Goal: Task Accomplishment & Management: Use online tool/utility

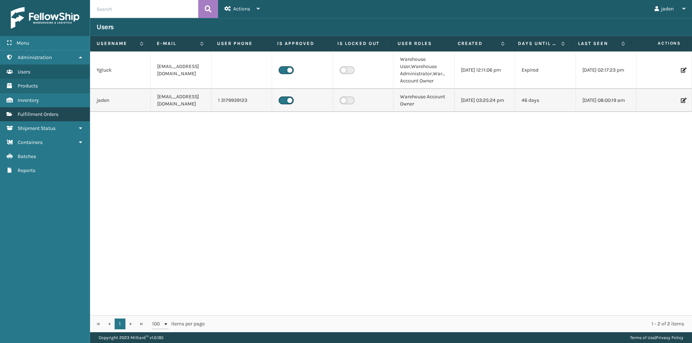
click at [52, 110] on link "Fulfillment Orders" at bounding box center [45, 114] width 90 height 14
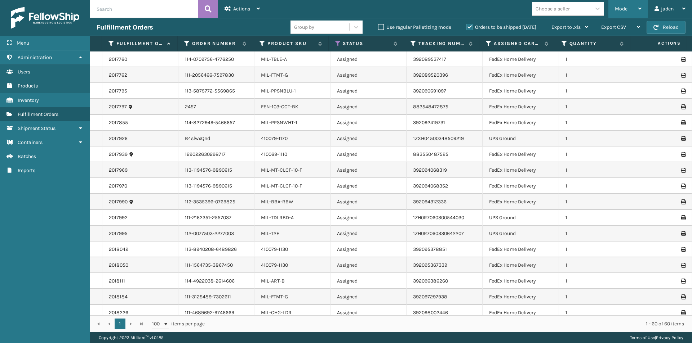
click at [624, 5] on div "Mode" at bounding box center [628, 9] width 27 height 18
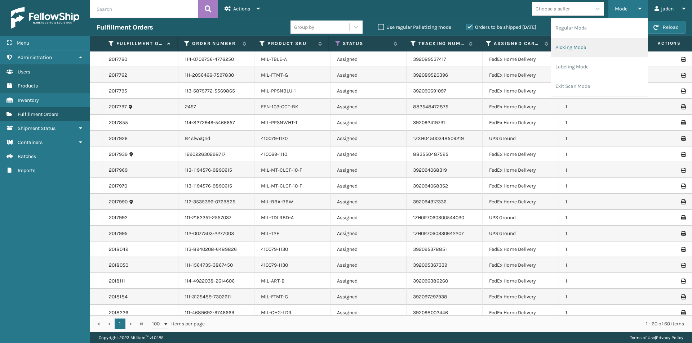
click at [578, 49] on li "Picking Mode" at bounding box center [599, 47] width 97 height 19
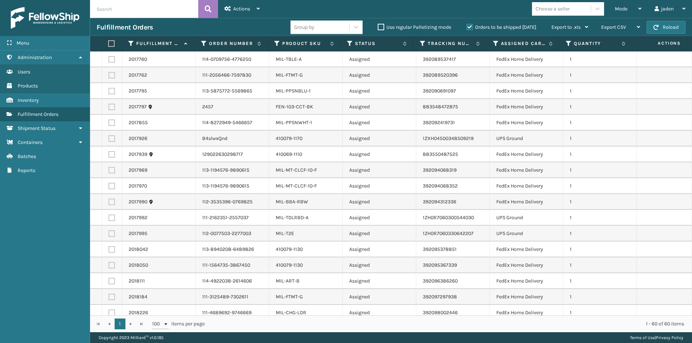
click at [468, 31] on div "Orders to be shipped [DATE]" at bounding box center [502, 27] width 85 height 9
click at [468, 30] on label "Orders to be shipped [DATE]" at bounding box center [501, 27] width 70 height 6
click at [467, 28] on input "Orders to be shipped [DATE]" at bounding box center [466, 25] width 0 height 5
click at [304, 44] on label "Product SKU" at bounding box center [304, 43] width 44 height 6
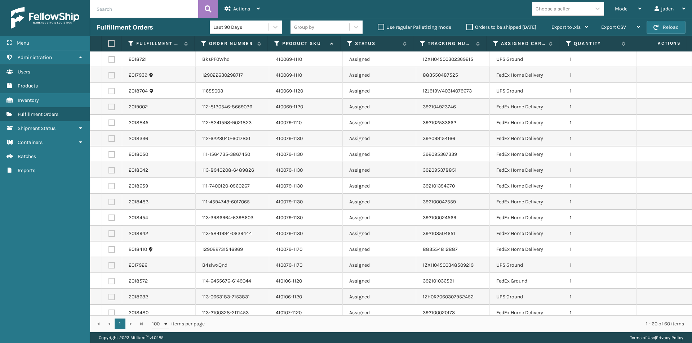
click at [114, 138] on label at bounding box center [111, 138] width 6 height 6
click at [109, 138] on input "checkbox" at bounding box center [108, 137] width 0 height 5
checkbox input "true"
click at [111, 155] on label at bounding box center [111, 154] width 6 height 6
click at [109, 155] on input "checkbox" at bounding box center [108, 153] width 0 height 5
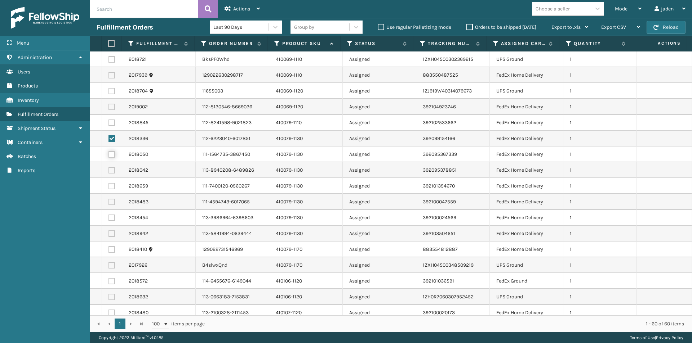
checkbox input "true"
click at [110, 169] on label at bounding box center [111, 170] width 6 height 6
click at [109, 169] on input "checkbox" at bounding box center [108, 169] width 0 height 5
checkbox input "true"
click at [113, 187] on label at bounding box center [111, 186] width 6 height 6
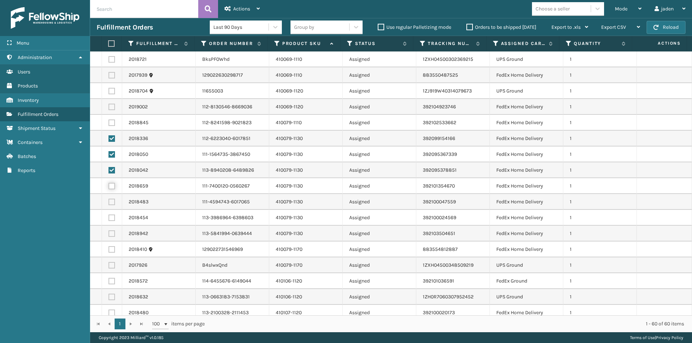
click at [109, 187] on input "checkbox" at bounding box center [108, 185] width 0 height 5
checkbox input "true"
click at [111, 204] on label at bounding box center [111, 202] width 6 height 6
click at [109, 204] on input "checkbox" at bounding box center [108, 201] width 0 height 5
checkbox input "true"
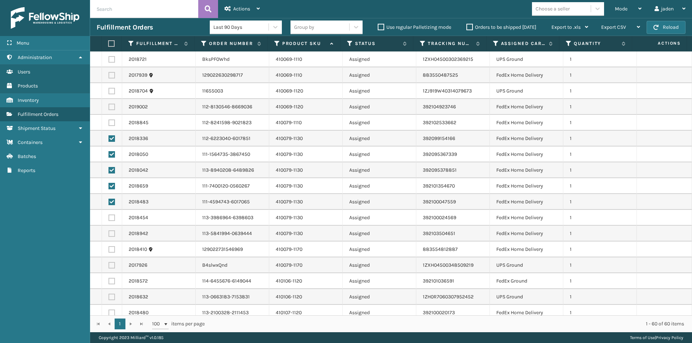
click at [108, 219] on td at bounding box center [112, 218] width 20 height 16
click at [110, 237] on label at bounding box center [111, 234] width 6 height 6
click at [109, 235] on input "checkbox" at bounding box center [108, 233] width 0 height 5
checkbox input "true"
click at [113, 219] on label at bounding box center [111, 218] width 6 height 6
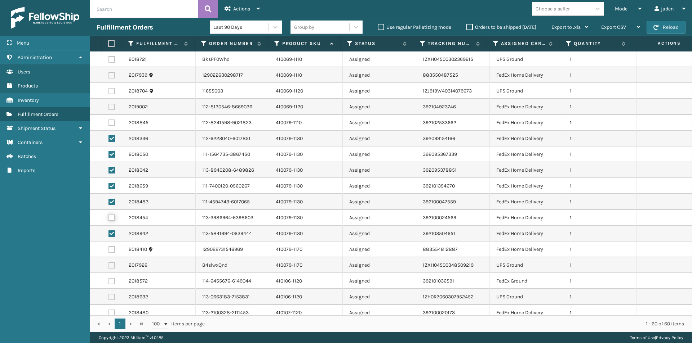
click at [109, 219] on input "checkbox" at bounding box center [108, 217] width 0 height 5
checkbox input "true"
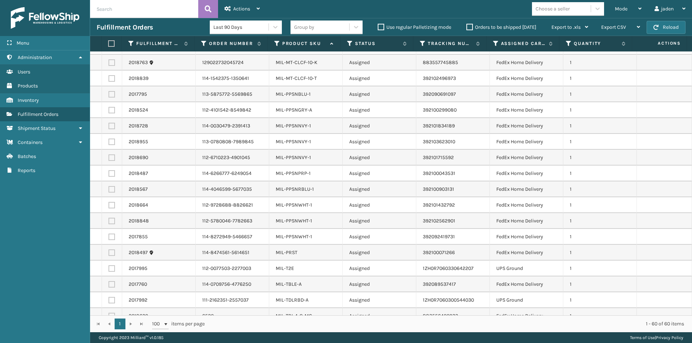
scroll to position [687, 0]
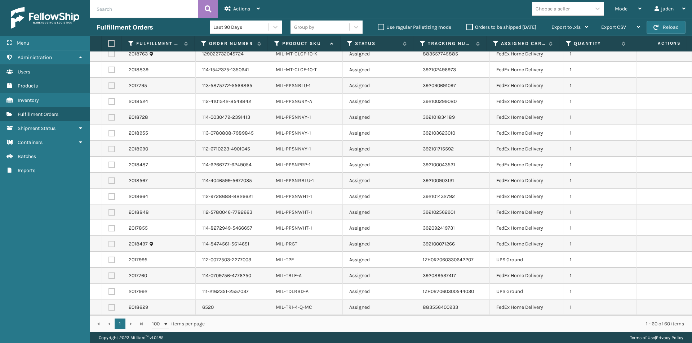
click at [111, 42] on label at bounding box center [110, 43] width 5 height 6
click at [108, 42] on input "checkbox" at bounding box center [108, 43] width 0 height 5
checkbox input "true"
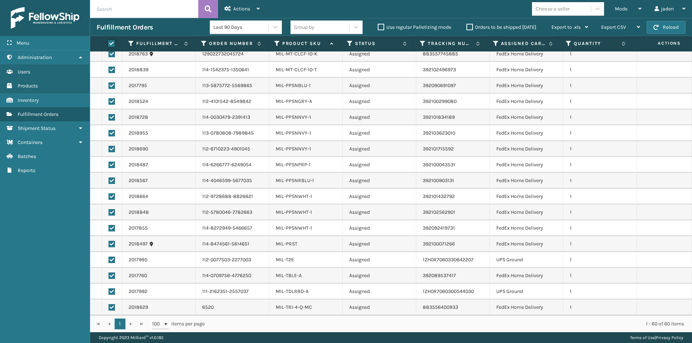
checkbox input "true"
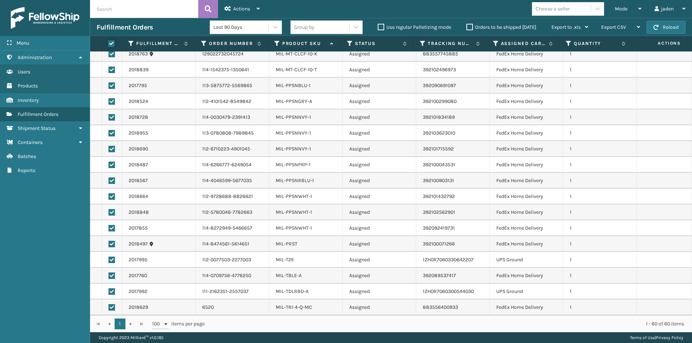
checkbox input "true"
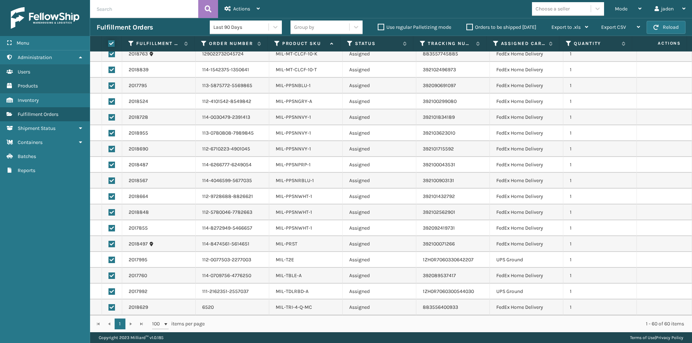
checkbox input "true"
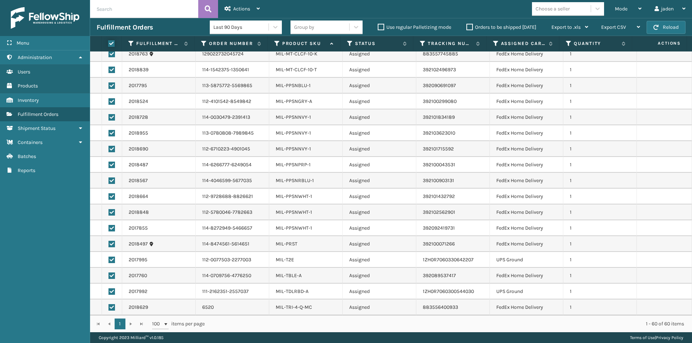
checkbox input "true"
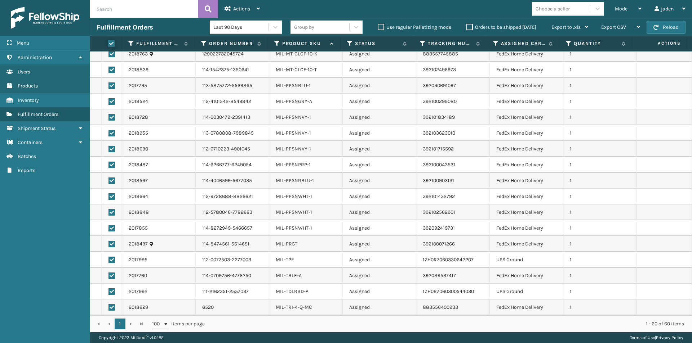
checkbox input "true"
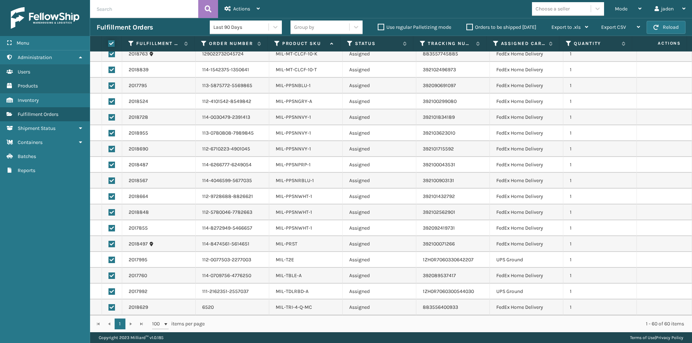
checkbox input "true"
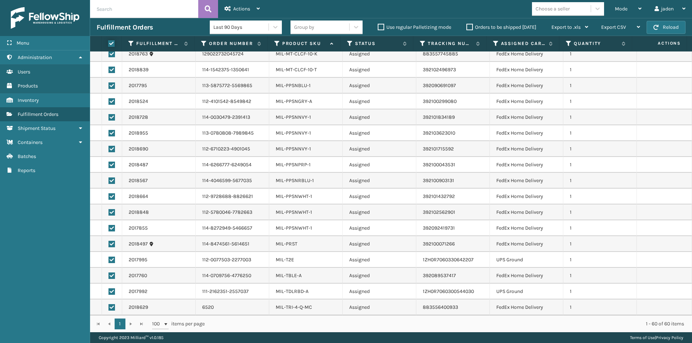
checkbox input "true"
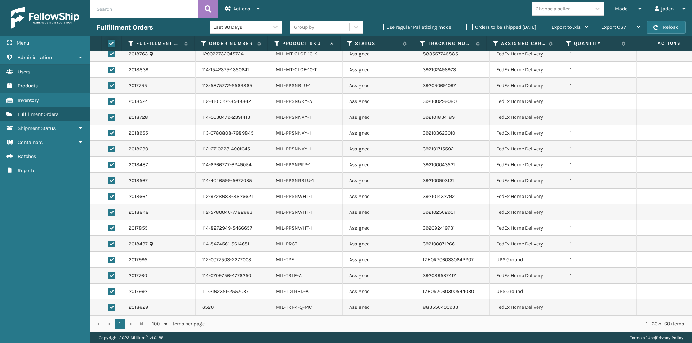
checkbox input "true"
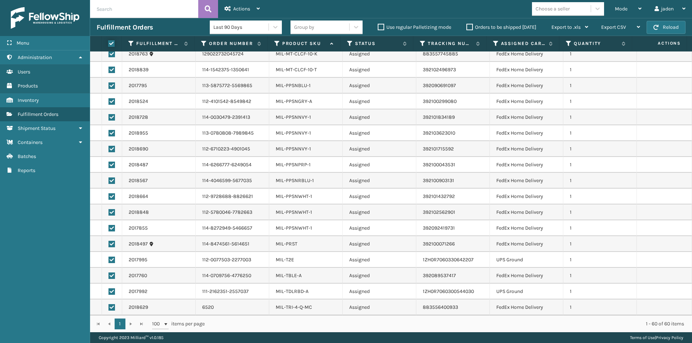
checkbox input "true"
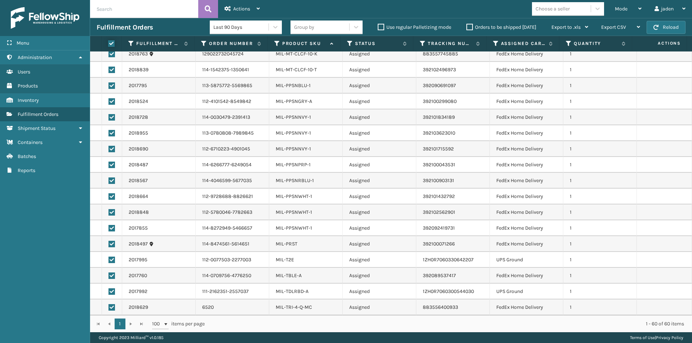
checkbox input "true"
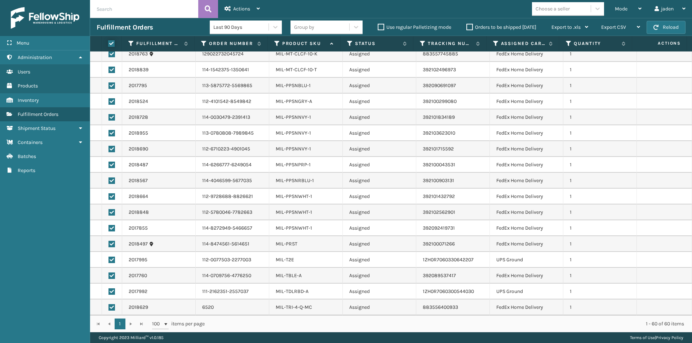
checkbox input "true"
click at [111, 42] on label at bounding box center [110, 43] width 5 height 6
click at [108, 42] on input "checkbox" at bounding box center [108, 43] width 0 height 5
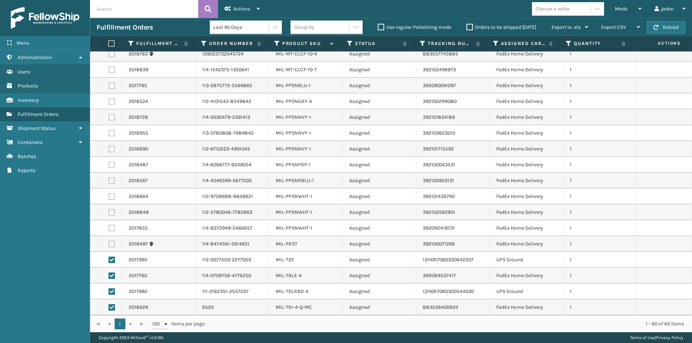
checkbox input "false"
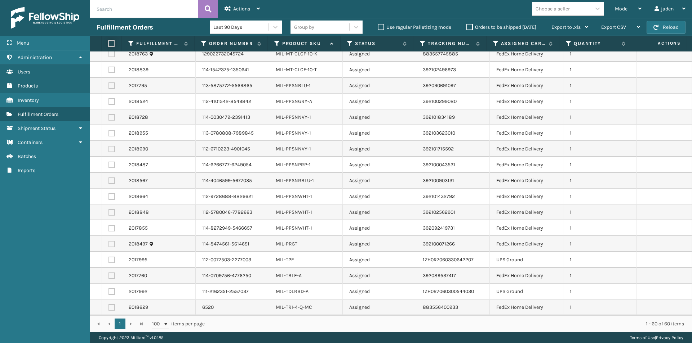
checkbox input "false"
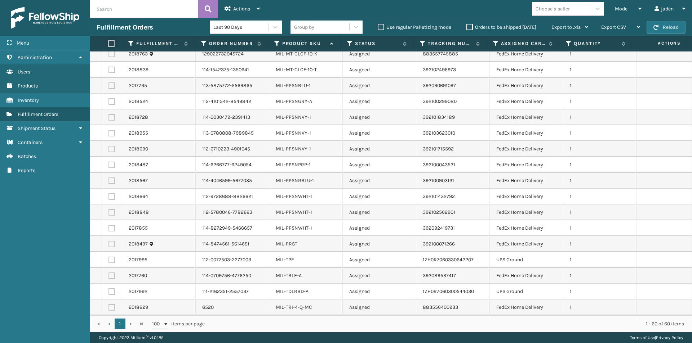
checkbox input "false"
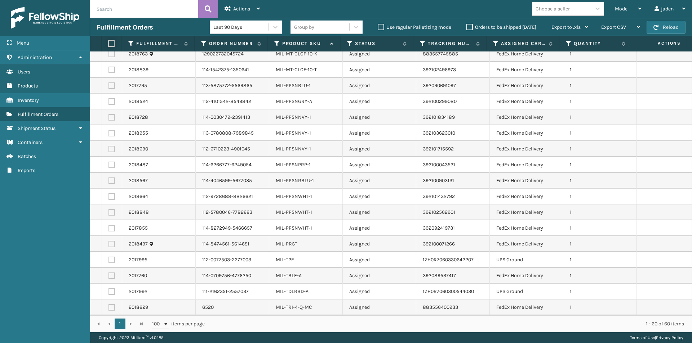
checkbox input "false"
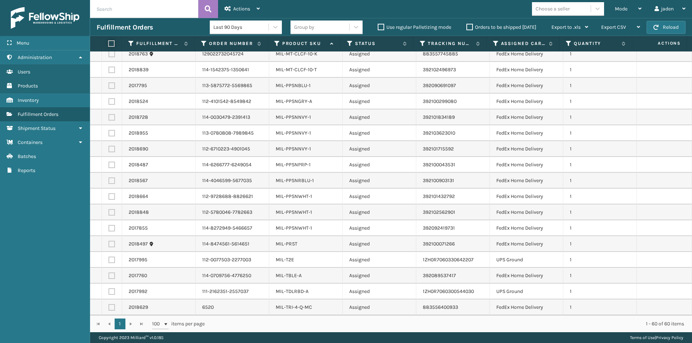
checkbox input "false"
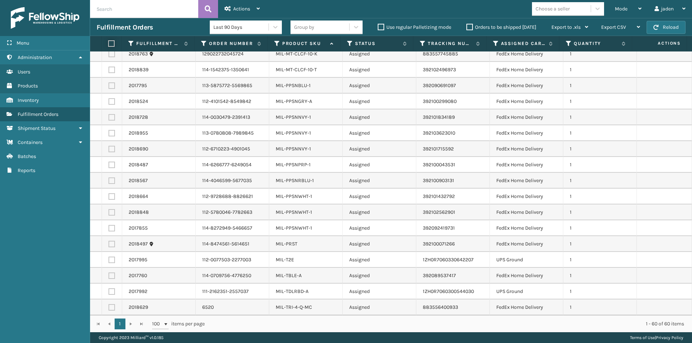
checkbox input "false"
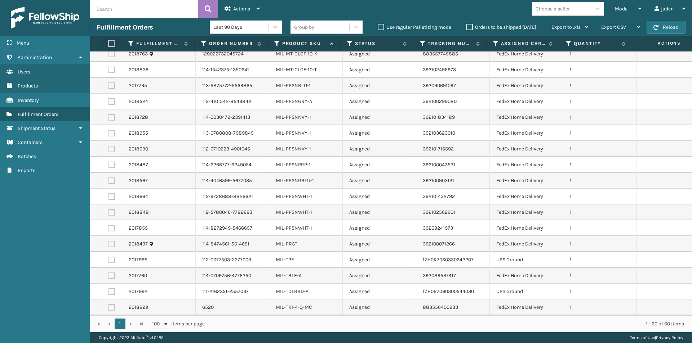
checkbox input "false"
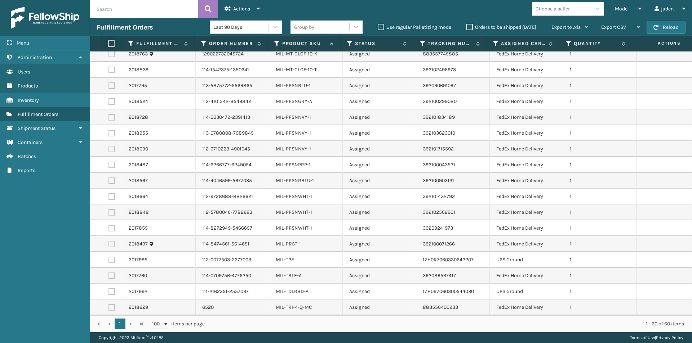
checkbox input "false"
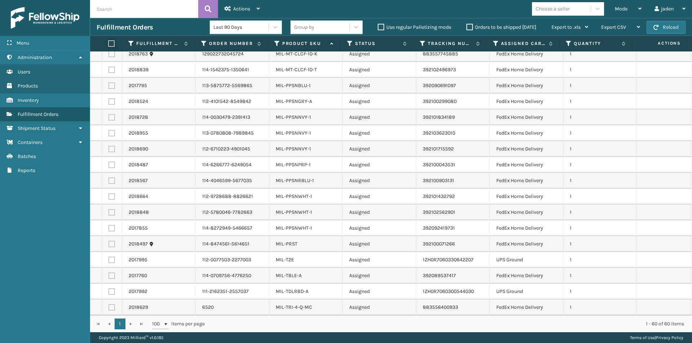
checkbox input "false"
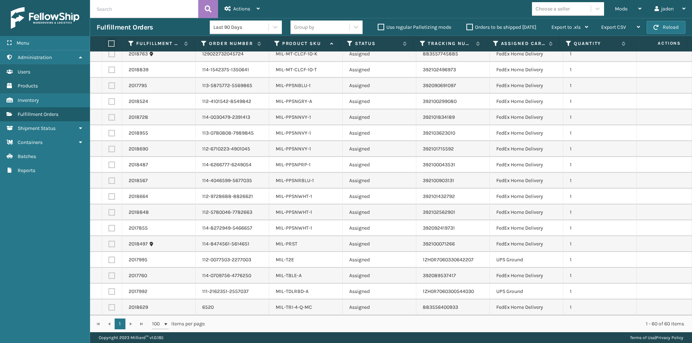
checkbox input "false"
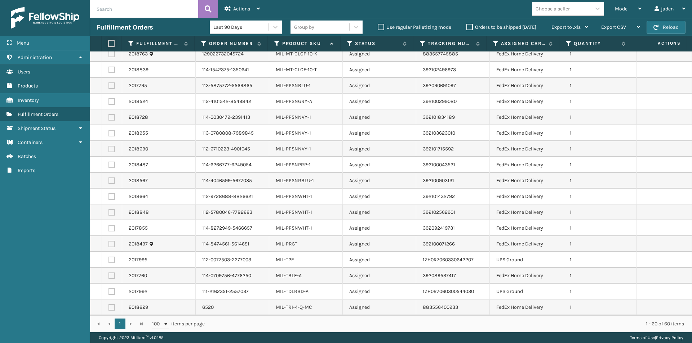
checkbox input "false"
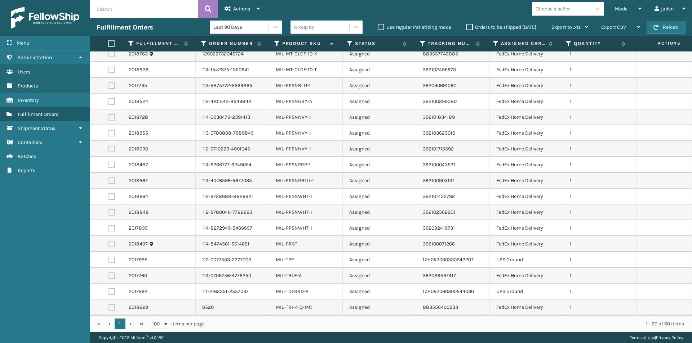
checkbox input "false"
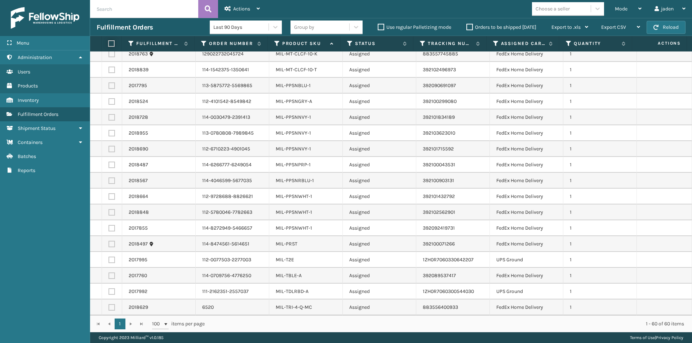
checkbox input "false"
click at [110, 85] on label at bounding box center [111, 85] width 6 height 6
click at [109, 85] on input "checkbox" at bounding box center [108, 84] width 0 height 5
checkbox input "true"
click at [111, 103] on label at bounding box center [111, 101] width 6 height 6
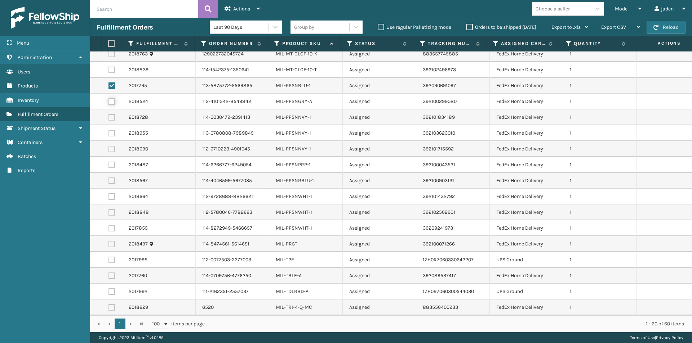
click at [109, 103] on input "checkbox" at bounding box center [108, 100] width 0 height 5
checkbox input "true"
click at [110, 119] on label at bounding box center [111, 117] width 6 height 6
click at [109, 119] on input "checkbox" at bounding box center [108, 116] width 0 height 5
checkbox input "true"
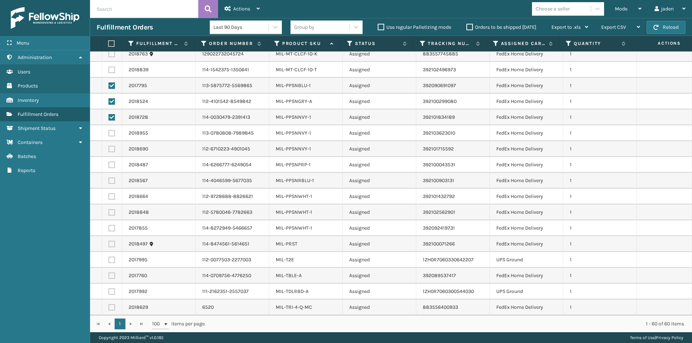
click at [106, 148] on td at bounding box center [112, 149] width 20 height 16
click at [112, 135] on label at bounding box center [111, 133] width 6 height 6
click at [109, 135] on input "checkbox" at bounding box center [108, 132] width 0 height 5
checkbox input "true"
click at [111, 149] on label at bounding box center [111, 149] width 6 height 6
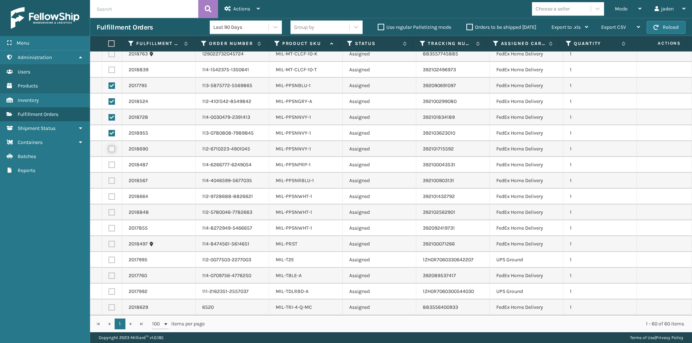
click at [109, 149] on input "checkbox" at bounding box center [108, 148] width 0 height 5
checkbox input "true"
click at [110, 163] on label at bounding box center [111, 165] width 6 height 6
click at [109, 163] on input "checkbox" at bounding box center [108, 164] width 0 height 5
checkbox input "true"
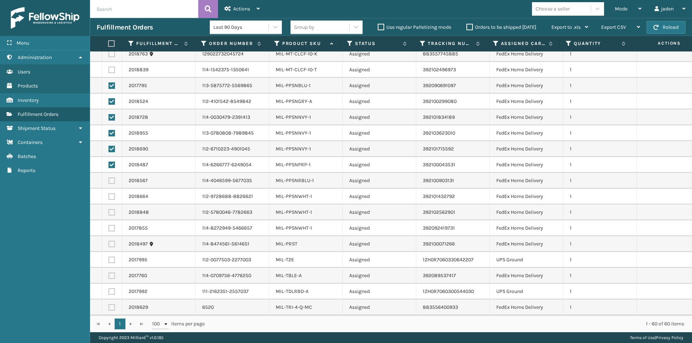
click at [110, 183] on label at bounding box center [111, 181] width 6 height 6
click at [109, 182] on input "checkbox" at bounding box center [108, 180] width 0 height 5
checkbox input "true"
drag, startPoint x: 111, startPoint y: 197, endPoint x: 110, endPoint y: 210, distance: 13.0
click at [111, 197] on label at bounding box center [111, 196] width 6 height 6
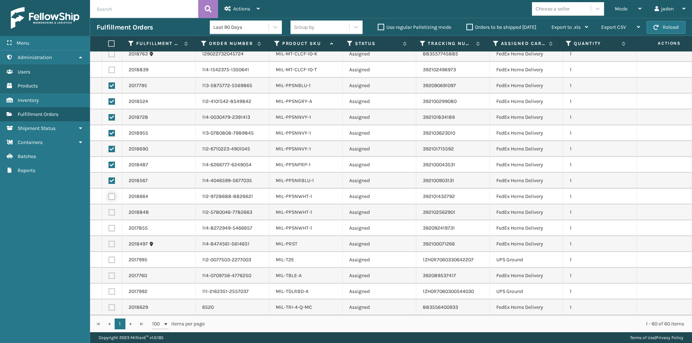
click at [109, 197] on input "checkbox" at bounding box center [108, 195] width 0 height 5
checkbox input "true"
click at [110, 211] on label at bounding box center [111, 212] width 6 height 6
click at [109, 211] on input "checkbox" at bounding box center [108, 211] width 0 height 5
checkbox input "true"
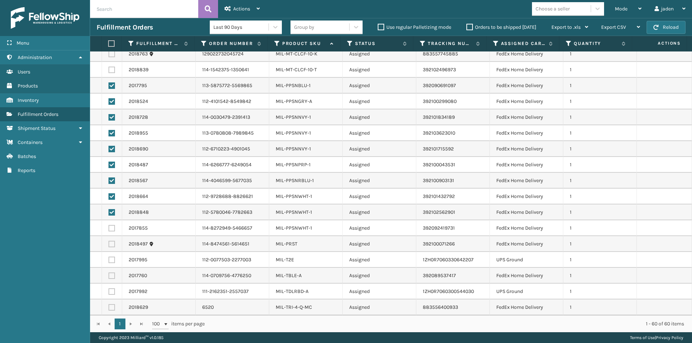
click at [111, 226] on label at bounding box center [111, 228] width 6 height 6
click at [109, 226] on input "checkbox" at bounding box center [108, 227] width 0 height 5
checkbox input "true"
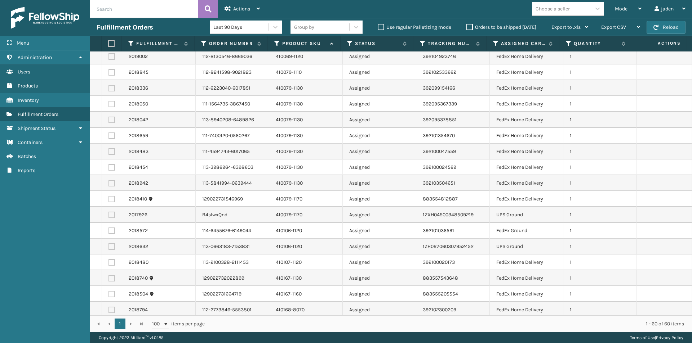
scroll to position [39, 0]
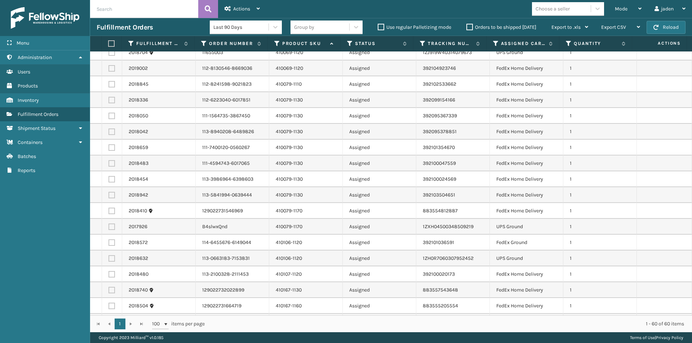
click at [110, 197] on label at bounding box center [111, 195] width 6 height 6
click at [109, 197] on input "checkbox" at bounding box center [108, 194] width 0 height 5
checkbox input "true"
click at [111, 177] on label at bounding box center [111, 179] width 6 height 6
click at [109, 177] on input "checkbox" at bounding box center [108, 178] width 0 height 5
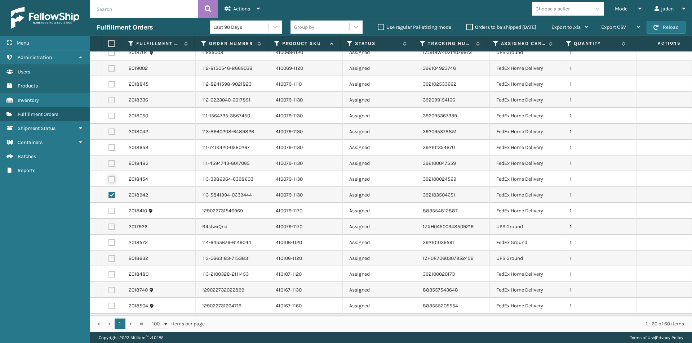
checkbox input "true"
click at [112, 164] on label at bounding box center [111, 163] width 6 height 6
click at [109, 164] on input "checkbox" at bounding box center [108, 162] width 0 height 5
checkbox input "true"
click at [111, 148] on label at bounding box center [111, 147] width 6 height 6
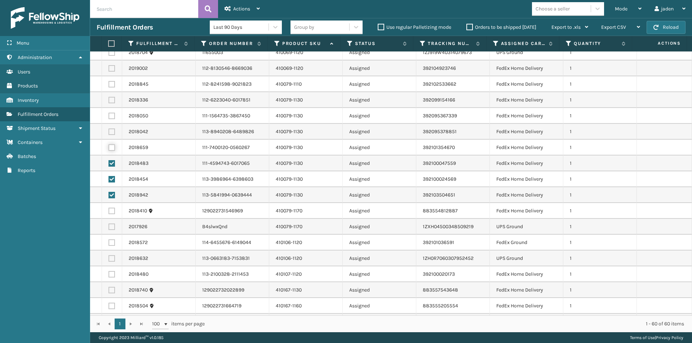
click at [109, 148] on input "checkbox" at bounding box center [108, 146] width 0 height 5
checkbox input "true"
click at [111, 134] on label at bounding box center [111, 132] width 6 height 6
click at [109, 133] on input "checkbox" at bounding box center [108, 131] width 0 height 5
checkbox input "true"
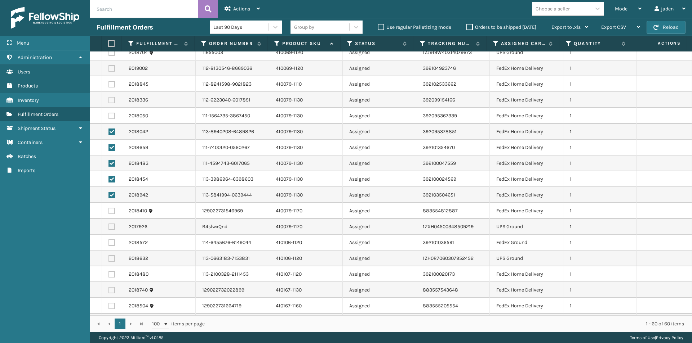
click at [113, 116] on label at bounding box center [111, 116] width 6 height 6
click at [109, 116] on input "checkbox" at bounding box center [108, 115] width 0 height 5
checkbox input "true"
click at [111, 99] on label at bounding box center [111, 100] width 6 height 6
click at [109, 99] on input "checkbox" at bounding box center [108, 99] width 0 height 5
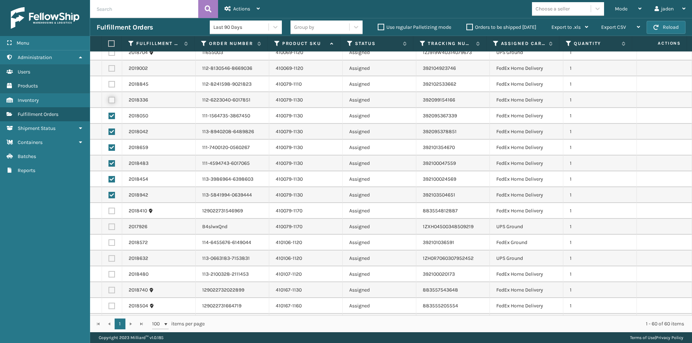
checkbox input "true"
click at [237, 4] on div "Actions" at bounding box center [241, 9] width 35 height 18
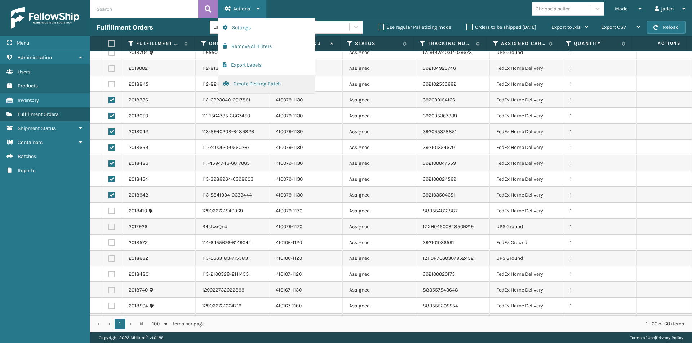
click at [249, 80] on button "Create Picking Batch" at bounding box center [266, 84] width 97 height 19
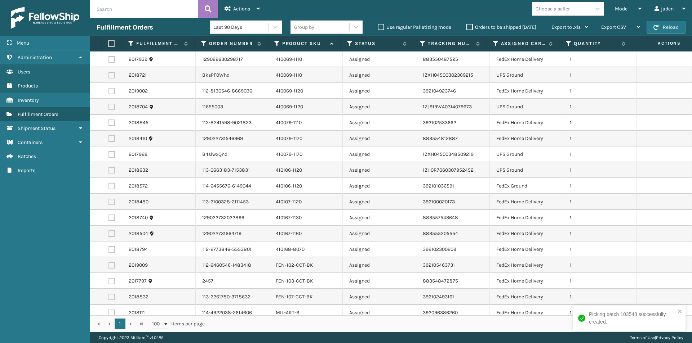
click at [114, 74] on label at bounding box center [111, 75] width 6 height 6
click at [109, 74] on input "checkbox" at bounding box center [108, 74] width 0 height 5
checkbox input "true"
click at [110, 155] on label at bounding box center [111, 154] width 6 height 6
click at [109, 155] on input "checkbox" at bounding box center [108, 153] width 0 height 5
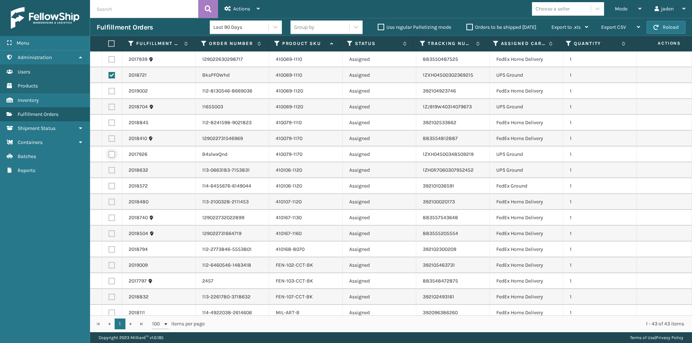
checkbox input "true"
click at [111, 170] on label at bounding box center [111, 170] width 6 height 6
click at [109, 170] on input "checkbox" at bounding box center [108, 169] width 0 height 5
checkbox input "true"
click at [110, 107] on label at bounding box center [111, 107] width 6 height 6
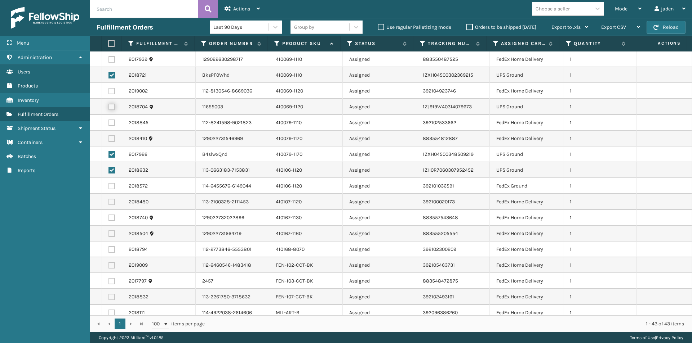
click at [109, 107] on input "checkbox" at bounding box center [108, 106] width 0 height 5
checkbox input "true"
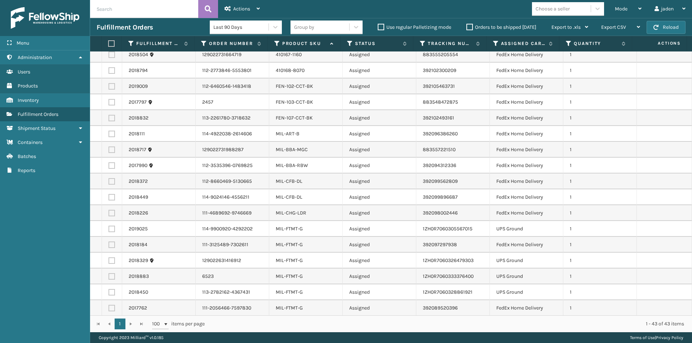
scroll to position [180, 0]
click at [108, 226] on label at bounding box center [111, 228] width 6 height 6
click at [108, 226] on input "checkbox" at bounding box center [108, 227] width 0 height 5
checkbox input "true"
click at [111, 260] on label at bounding box center [111, 259] width 6 height 6
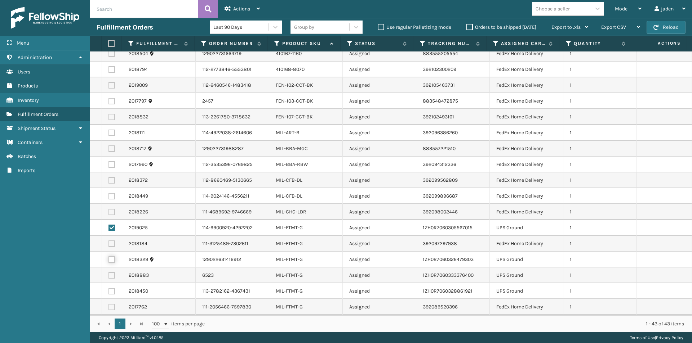
click at [109, 260] on input "checkbox" at bounding box center [108, 258] width 0 height 5
checkbox input "true"
click at [111, 272] on label at bounding box center [111, 275] width 6 height 6
click at [109, 272] on input "checkbox" at bounding box center [108, 274] width 0 height 5
checkbox input "true"
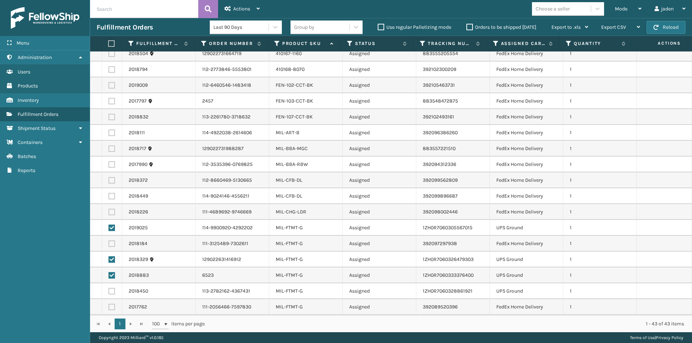
click at [113, 291] on label at bounding box center [111, 291] width 6 height 6
click at [109, 291] on input "checkbox" at bounding box center [108, 290] width 0 height 5
checkbox input "true"
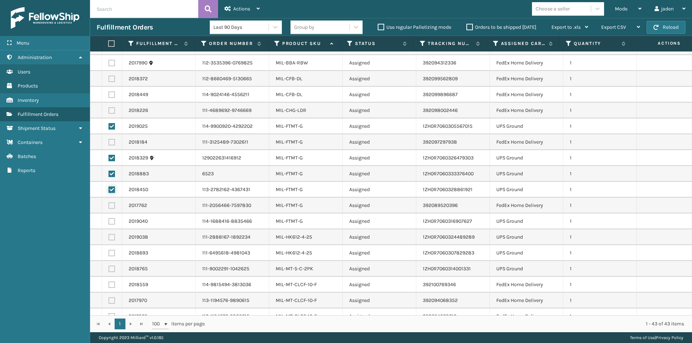
scroll to position [288, 0]
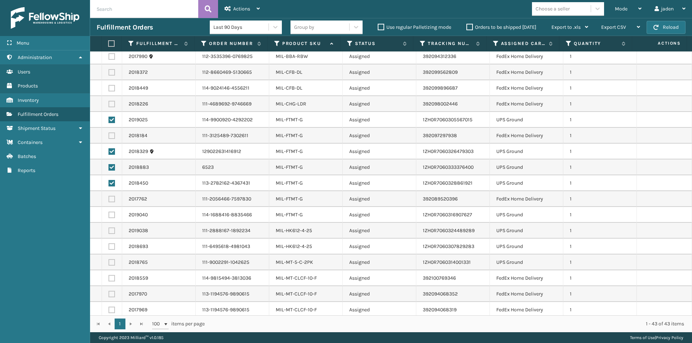
click at [110, 213] on label at bounding box center [111, 215] width 6 height 6
click at [109, 213] on input "checkbox" at bounding box center [108, 214] width 0 height 5
checkbox input "true"
drag, startPoint x: 111, startPoint y: 263, endPoint x: 112, endPoint y: 250, distance: 12.7
click at [111, 263] on label at bounding box center [111, 262] width 6 height 6
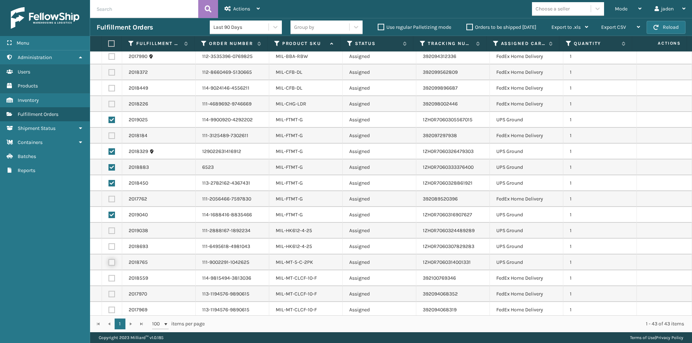
click at [109, 263] on input "checkbox" at bounding box center [108, 261] width 0 height 5
checkbox input "true"
drag, startPoint x: 112, startPoint y: 246, endPoint x: 112, endPoint y: 237, distance: 9.7
click at [112, 246] on label at bounding box center [111, 247] width 6 height 6
click at [109, 246] on input "checkbox" at bounding box center [108, 246] width 0 height 5
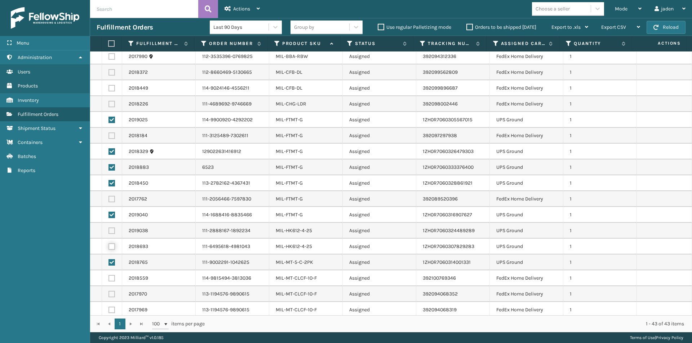
checkbox input "true"
click at [111, 229] on label at bounding box center [111, 231] width 6 height 6
click at [109, 229] on input "checkbox" at bounding box center [108, 230] width 0 height 5
checkbox input "true"
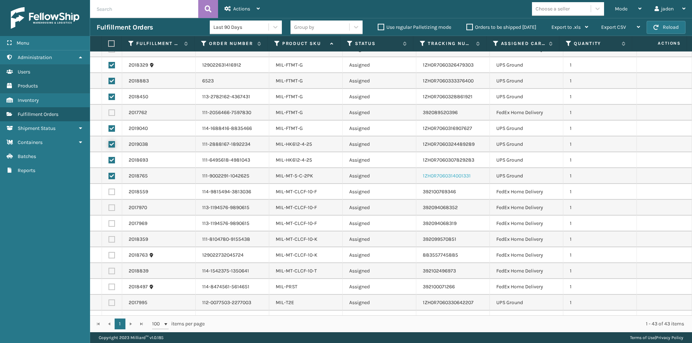
scroll to position [418, 0]
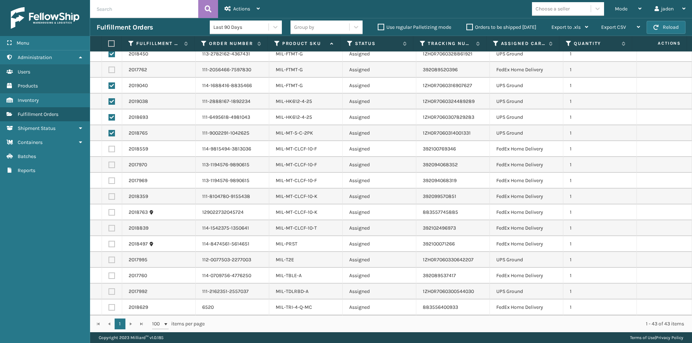
click at [111, 260] on label at bounding box center [111, 260] width 6 height 6
click at [109, 260] on input "checkbox" at bounding box center [108, 259] width 0 height 5
checkbox input "true"
click at [112, 291] on label at bounding box center [111, 292] width 6 height 6
click at [109, 291] on input "checkbox" at bounding box center [108, 291] width 0 height 5
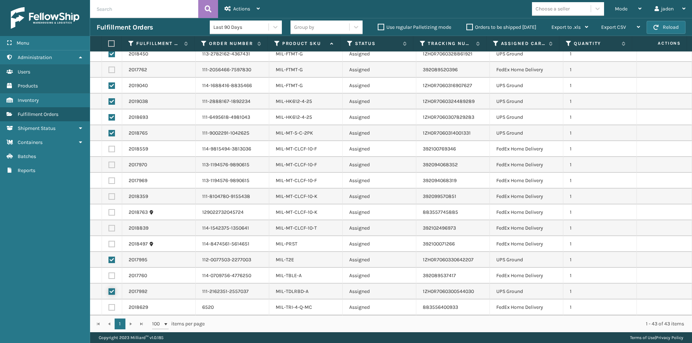
checkbox input "true"
click at [242, 10] on span "Actions" at bounding box center [241, 9] width 17 height 6
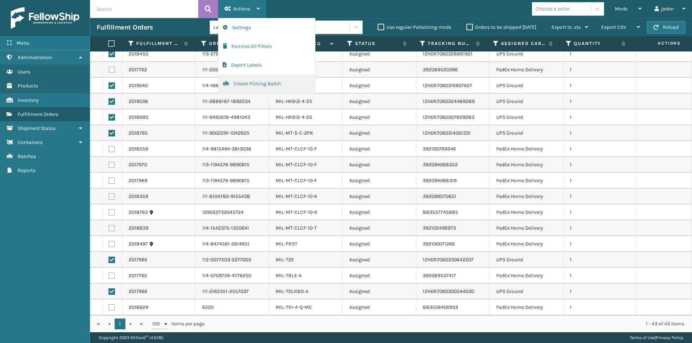
click at [237, 86] on button "Create Picking Batch" at bounding box center [266, 84] width 97 height 19
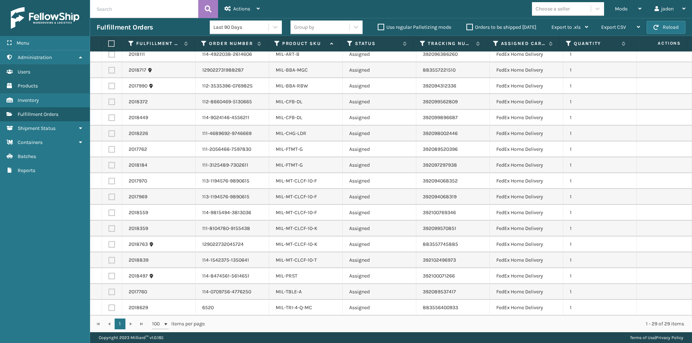
scroll to position [196, 0]
drag, startPoint x: 113, startPoint y: 43, endPoint x: 233, endPoint y: 34, distance: 119.9
click at [113, 43] on label at bounding box center [110, 43] width 5 height 6
click at [108, 43] on input "checkbox" at bounding box center [108, 43] width 0 height 5
checkbox input "true"
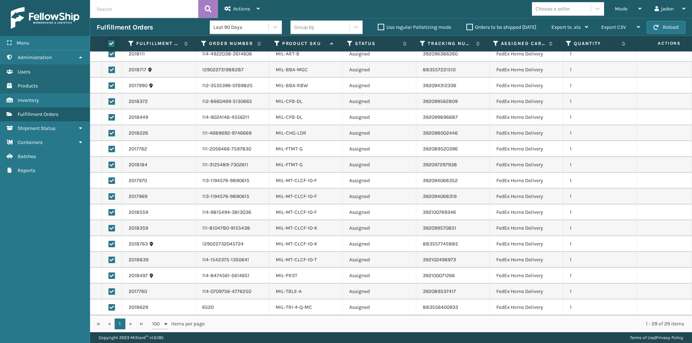
checkbox input "true"
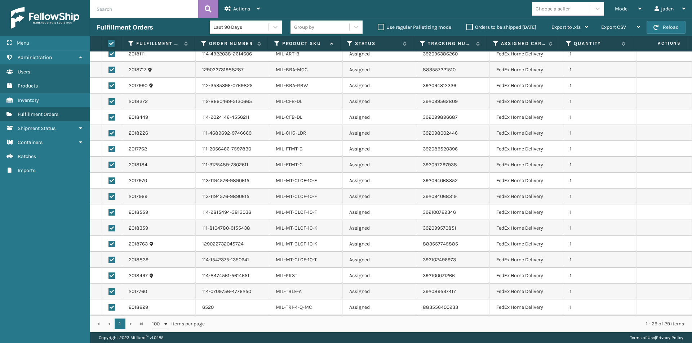
checkbox input "true"
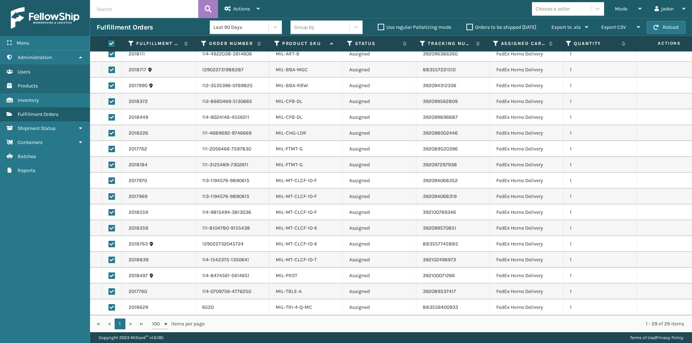
checkbox input "true"
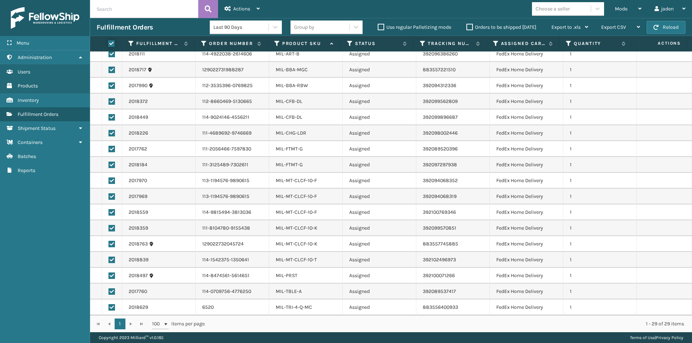
checkbox input "true"
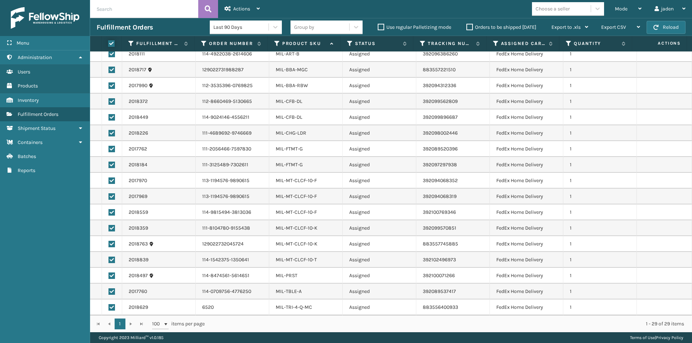
checkbox input "true"
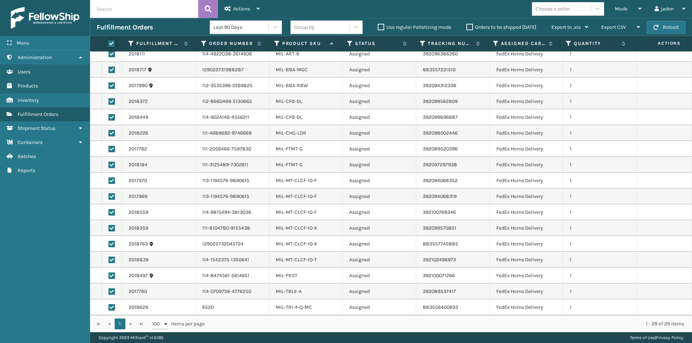
checkbox input "true"
click at [242, 11] on span "Actions" at bounding box center [241, 9] width 17 height 6
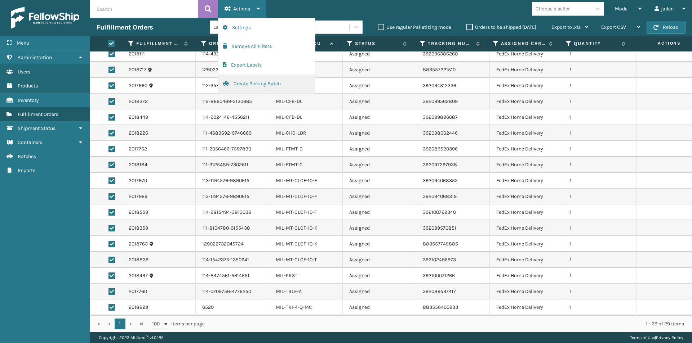
click at [257, 87] on button "Create Picking Batch" at bounding box center [266, 84] width 97 height 19
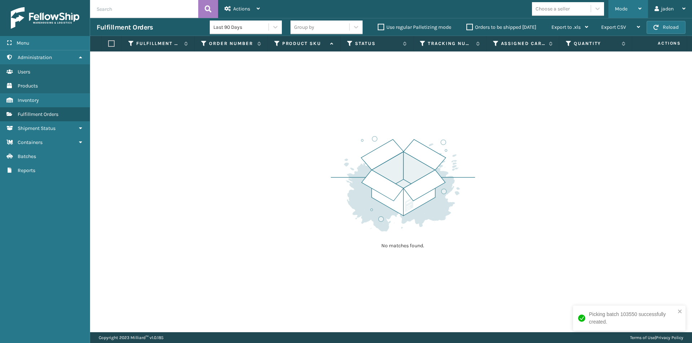
click at [620, 12] on span "Mode" at bounding box center [621, 9] width 13 height 6
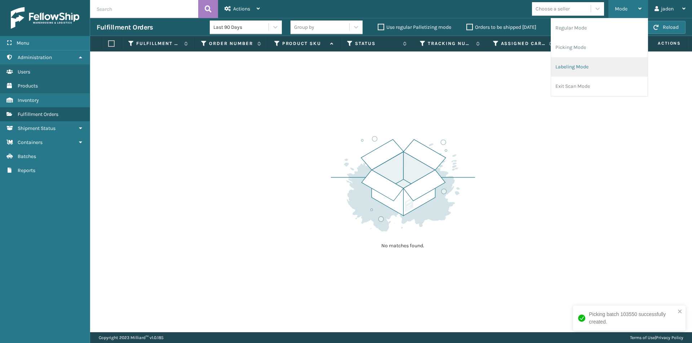
click at [604, 71] on li "Labeling Mode" at bounding box center [599, 66] width 97 height 19
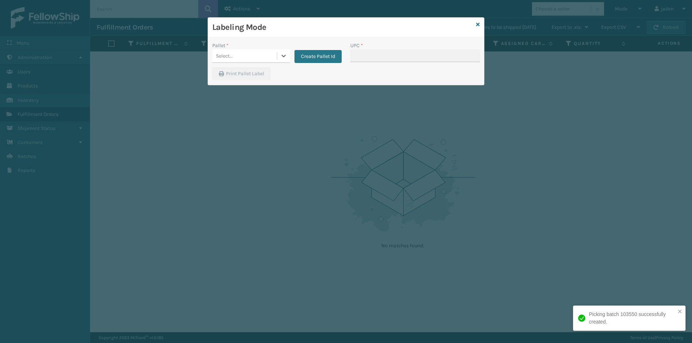
click at [278, 52] on div at bounding box center [283, 55] width 13 height 13
click at [334, 60] on button "Create Pallet Id" at bounding box center [317, 56] width 47 height 13
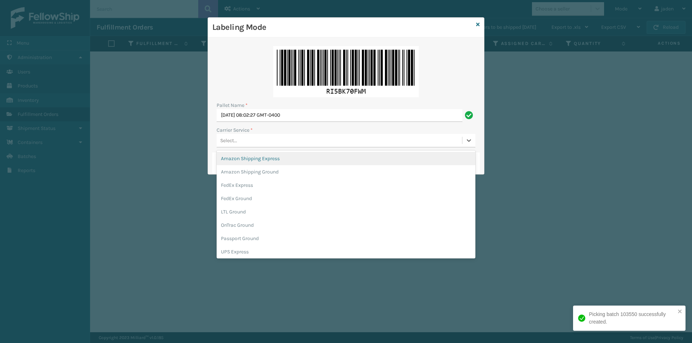
click at [273, 139] on div "Select..." at bounding box center [339, 141] width 245 height 12
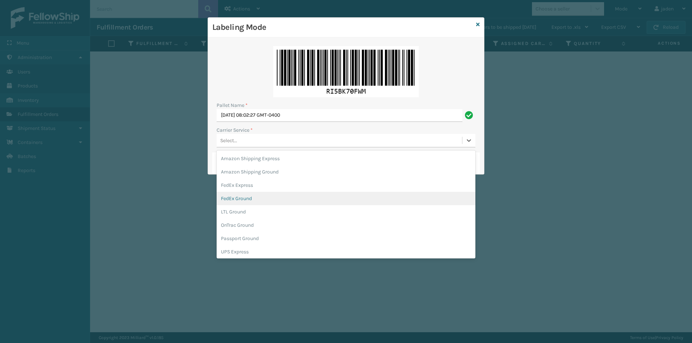
click at [246, 202] on div "FedEx Ground" at bounding box center [346, 198] width 259 height 13
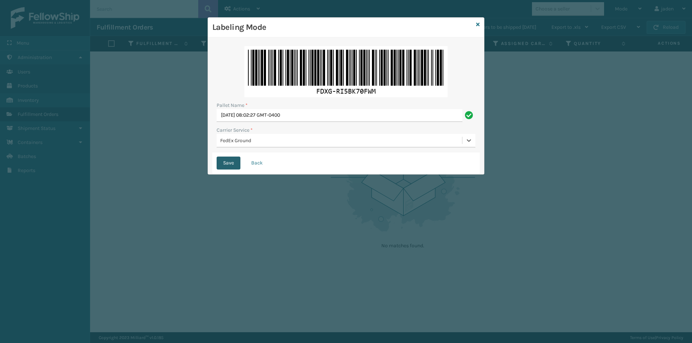
click at [230, 169] on button "Save" at bounding box center [229, 163] width 24 height 13
click at [230, 162] on button "Save" at bounding box center [229, 163] width 24 height 13
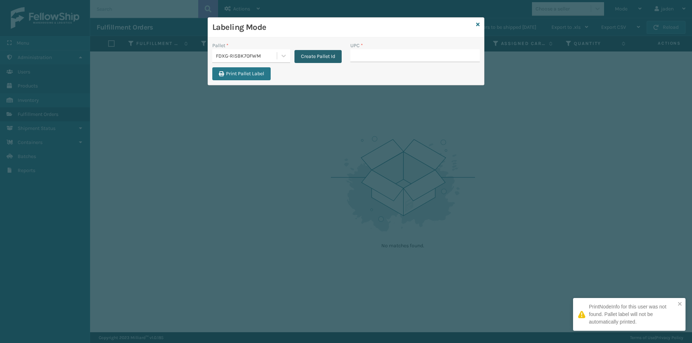
click at [305, 56] on button "Create Pallet Id" at bounding box center [317, 56] width 47 height 13
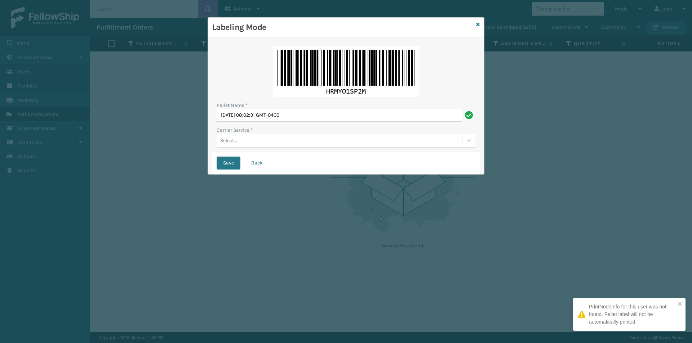
click at [262, 138] on div "Select..." at bounding box center [339, 141] width 245 height 12
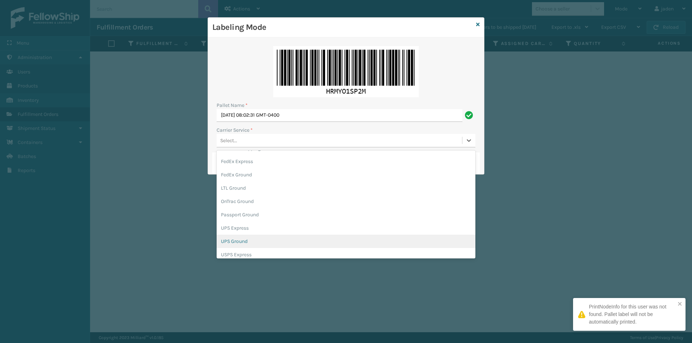
scroll to position [36, 0]
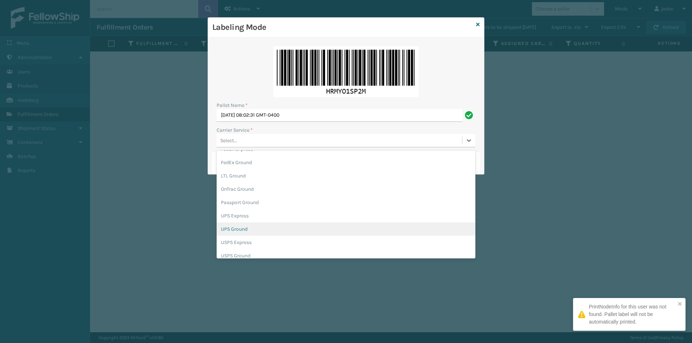
click at [232, 231] on div "UPS Ground" at bounding box center [346, 229] width 259 height 13
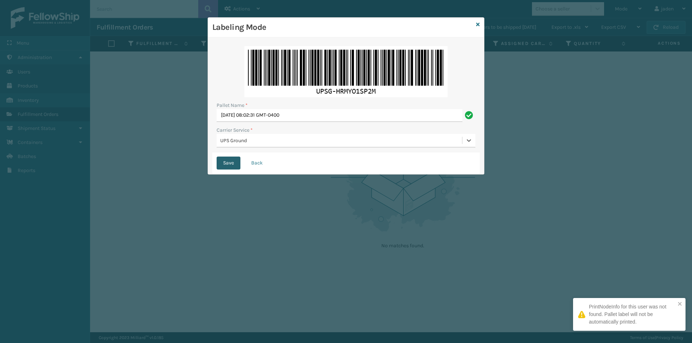
click at [227, 163] on button "Save" at bounding box center [229, 163] width 24 height 13
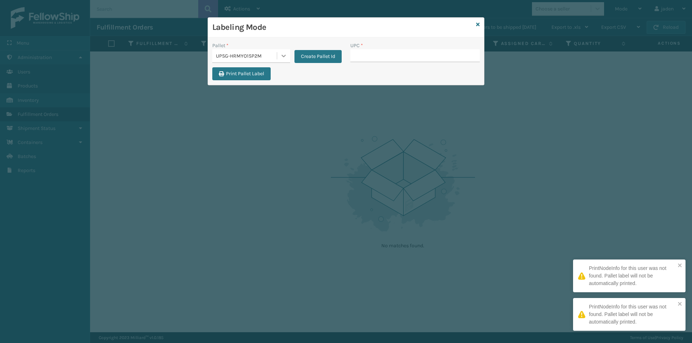
click at [281, 58] on icon at bounding box center [283, 55] width 7 height 7
click at [247, 75] on div "FDXG-RI5BK70FWM" at bounding box center [251, 75] width 78 height 17
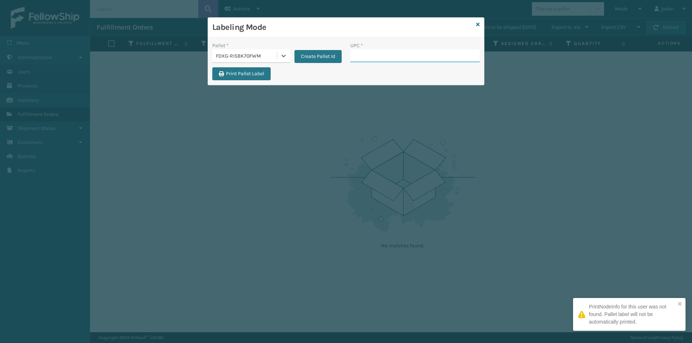
click at [428, 55] on input "UPC *" at bounding box center [414, 55] width 129 height 13
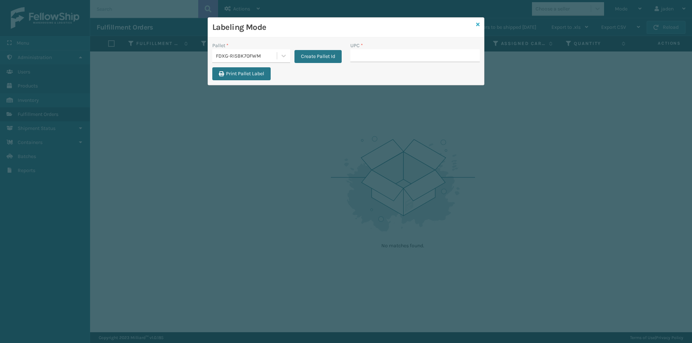
click at [477, 23] on icon at bounding box center [478, 24] width 4 height 5
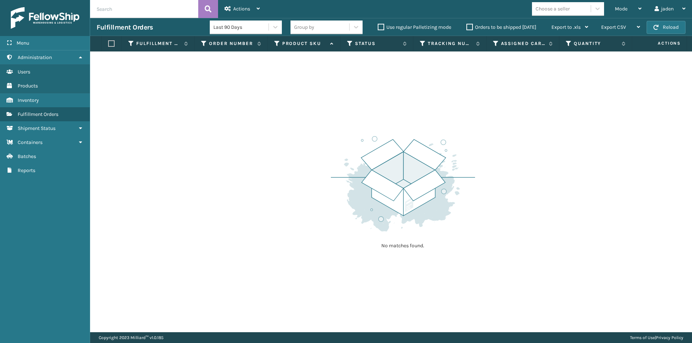
drag, startPoint x: 548, startPoint y: 95, endPoint x: 533, endPoint y: 94, distance: 14.8
drag, startPoint x: 533, startPoint y: 94, endPoint x: 561, endPoint y: 28, distance: 71.9
click at [374, 74] on div "No matches found." at bounding box center [391, 192] width 602 height 281
click at [661, 28] on button "Reload" at bounding box center [665, 27] width 39 height 13
click at [637, 7] on div "Mode" at bounding box center [628, 9] width 27 height 18
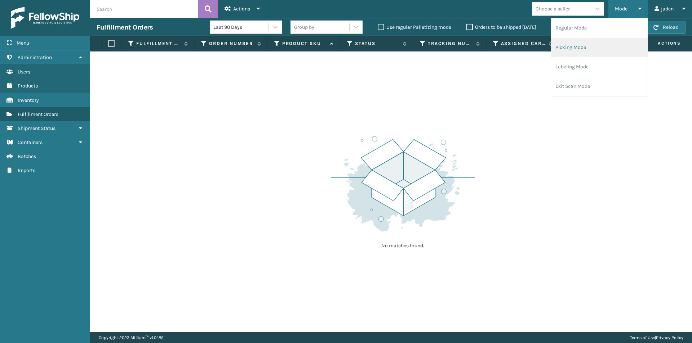
click at [598, 49] on li "Picking Mode" at bounding box center [599, 47] width 97 height 19
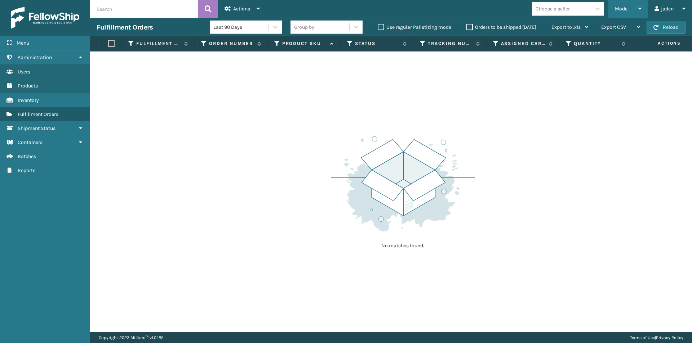
click at [624, 6] on span "Mode" at bounding box center [621, 9] width 13 height 6
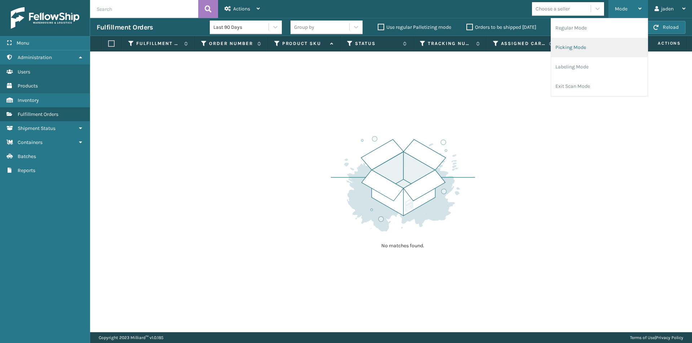
click at [581, 48] on li "Picking Mode" at bounding box center [599, 47] width 97 height 19
